Goal: Information Seeking & Learning: Learn about a topic

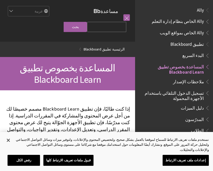
scroll to position [63, 0]
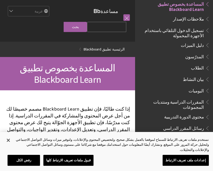
click at [198, 64] on span "الطلاب" at bounding box center [197, 67] width 13 height 7
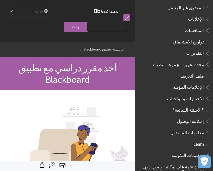
scroll to position [195, 0]
click at [191, 105] on span ""الأسئلة الشائعة"" at bounding box center [188, 108] width 31 height 7
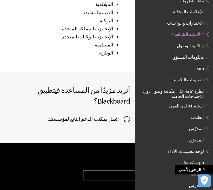
scroll to position [934, 0]
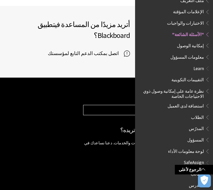
click at [116, 105] on select "Choose your product... Ally تطبيق Blackboard Blackboard Data Collaborate Commun…" at bounding box center [145, 110] width 124 height 10
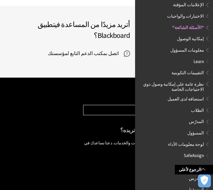
scroll to position [276, 0]
